Goal: Find specific page/section: Find specific page/section

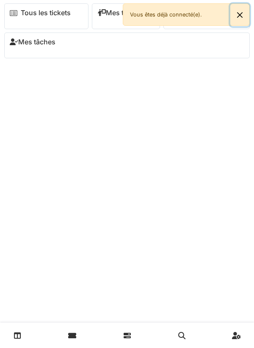
click at [232, 19] on button "Close" at bounding box center [239, 15] width 19 height 22
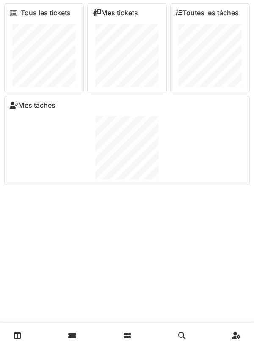
click at [24, 333] on link at bounding box center [18, 336] width 22 height 20
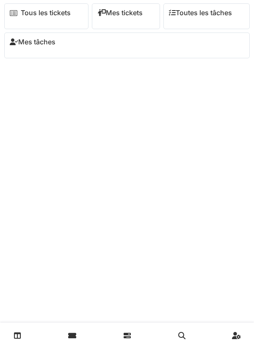
click at [125, 334] on icon at bounding box center [126, 335] width 7 height 7
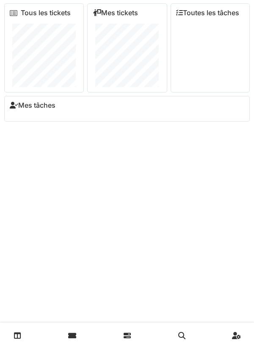
click at [232, 333] on icon at bounding box center [236, 335] width 9 height 7
